Goal: Task Accomplishment & Management: Use online tool/utility

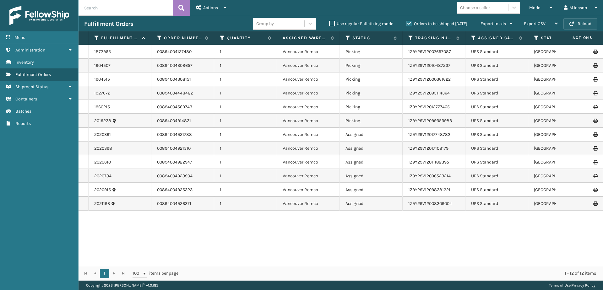
click at [579, 22] on button "Reload" at bounding box center [580, 23] width 34 height 11
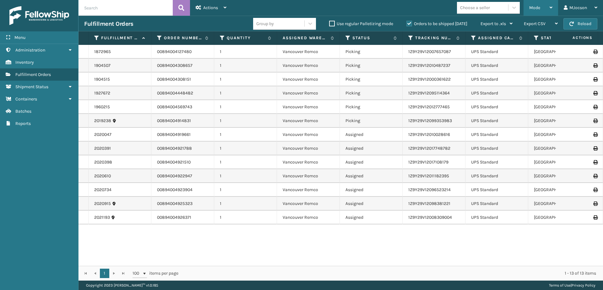
click at [537, 5] on span "Mode" at bounding box center [534, 7] width 11 height 5
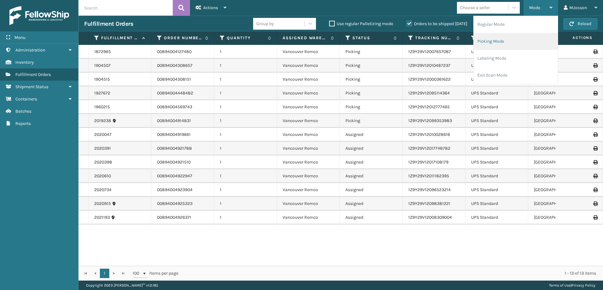
click at [504, 43] on li "Picking Mode" at bounding box center [515, 41] width 84 height 17
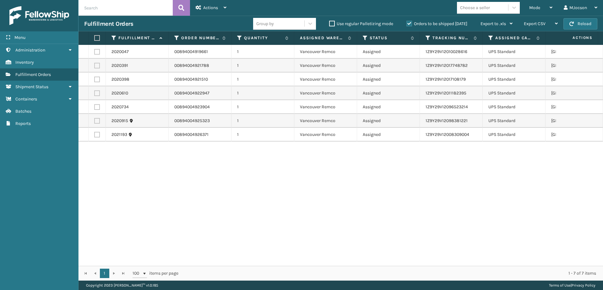
click at [100, 37] on th at bounding box center [97, 37] width 17 height 13
click at [96, 36] on label at bounding box center [96, 38] width 4 height 6
click at [94, 36] on input "checkbox" at bounding box center [94, 38] width 0 height 4
checkbox input "true"
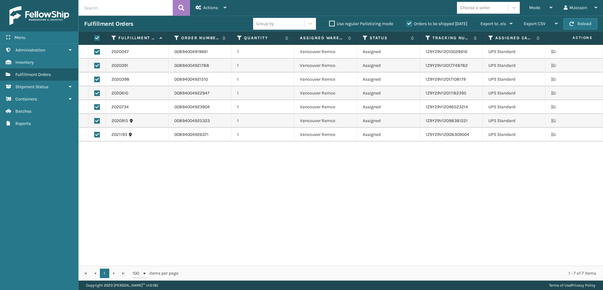
checkbox input "true"
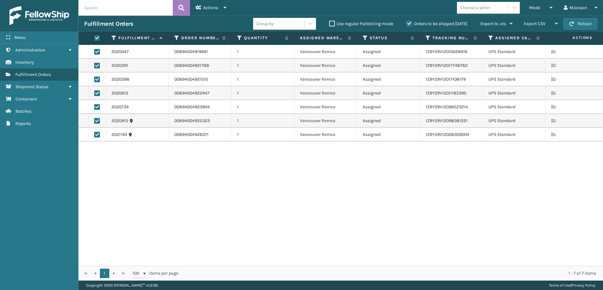
checkbox input "true"
click at [210, 7] on span "Actions" at bounding box center [210, 7] width 15 height 5
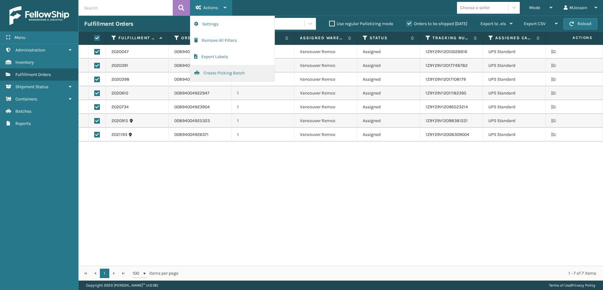
click at [215, 73] on button "Create Picking Batch" at bounding box center [232, 73] width 84 height 16
